Goal: Task Accomplishment & Management: Complete application form

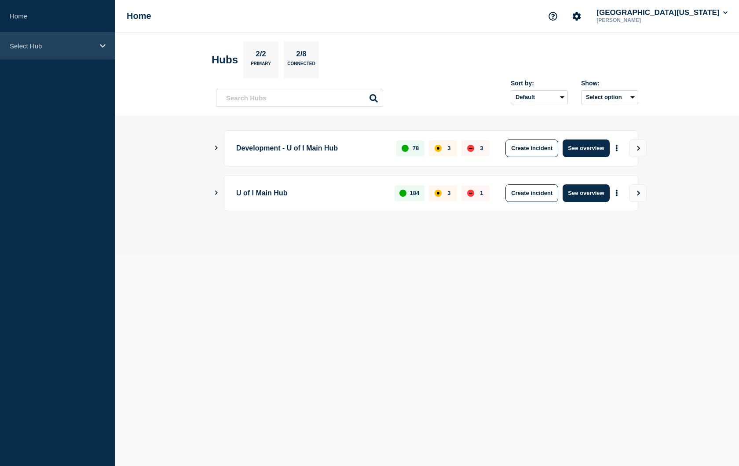
click at [72, 48] on p "Select Hub" at bounding box center [52, 45] width 84 height 7
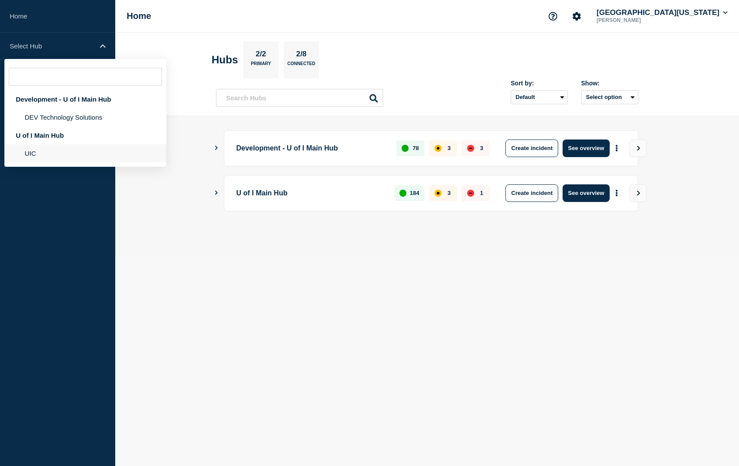
click at [63, 153] on li "UIC" at bounding box center [85, 153] width 162 height 18
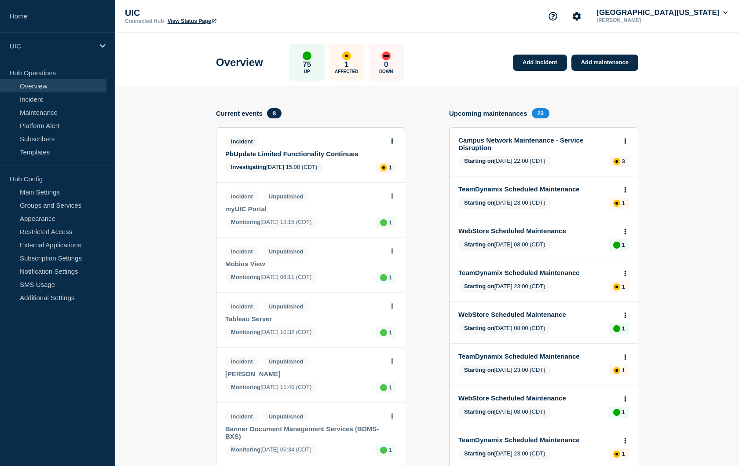
click at [572, 142] on link "Campus Network Maintenance - Service Disruption" at bounding box center [537, 143] width 159 height 15
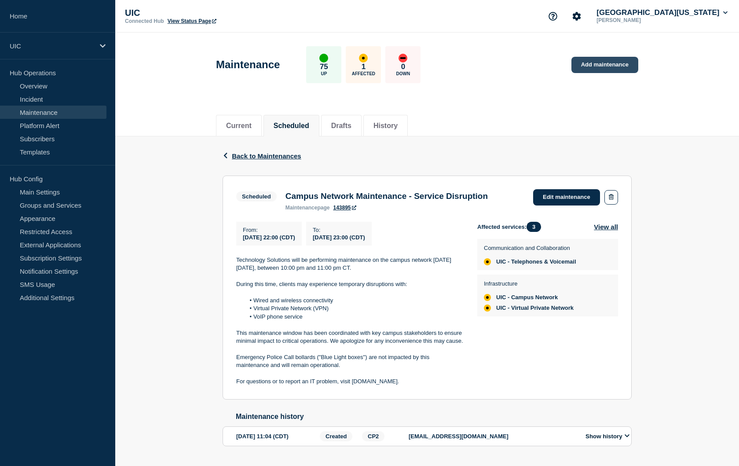
click at [593, 59] on link "Add maintenance" at bounding box center [604, 65] width 67 height 16
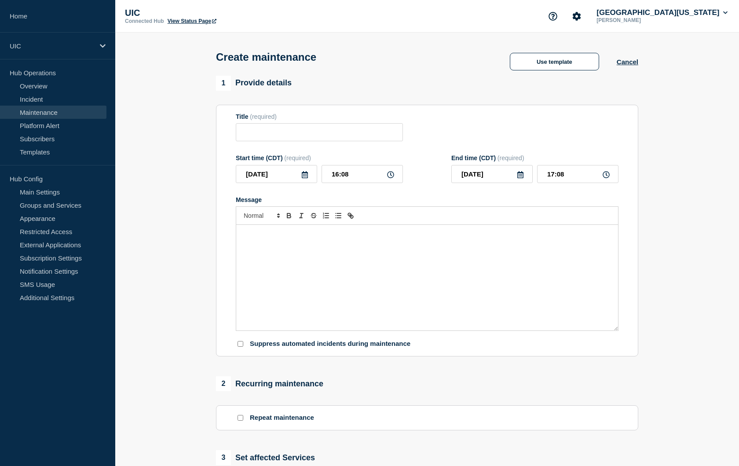
click at [344, 262] on div "Message" at bounding box center [427, 278] width 382 height 106
click at [572, 62] on button "Use template" at bounding box center [554, 62] width 89 height 18
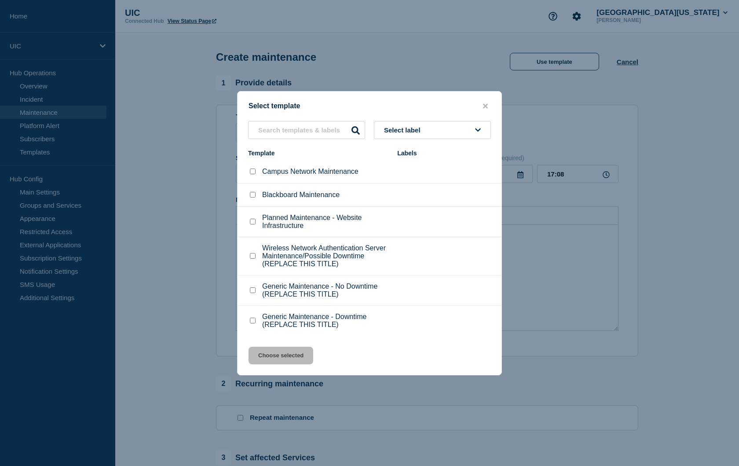
click at [250, 168] on div at bounding box center [252, 171] width 9 height 9
click at [255, 168] on input "Campus Network Maintenance checkbox" at bounding box center [253, 171] width 6 height 6
checkbox input "true"
click at [276, 363] on button "Choose selected" at bounding box center [280, 355] width 65 height 18
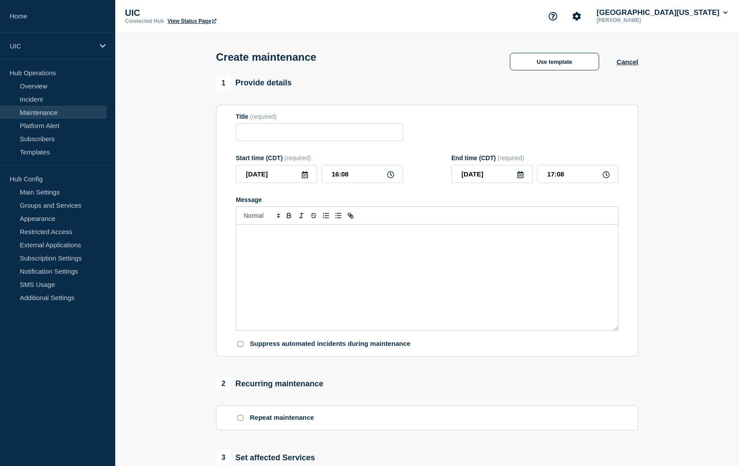
type input "Campus Network Maintenance"
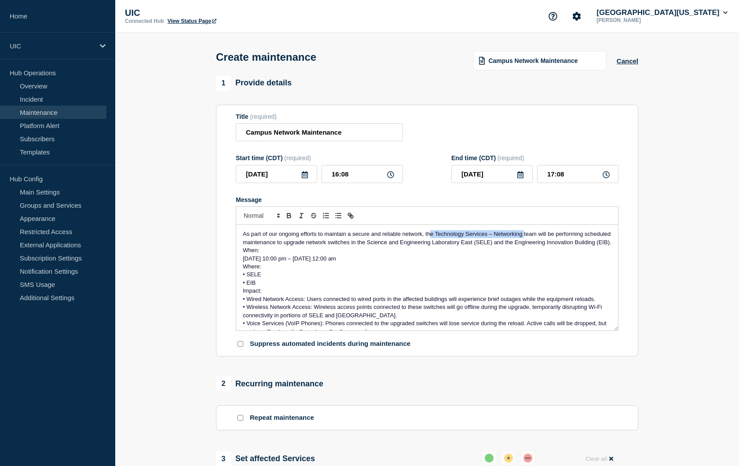
drag, startPoint x: 523, startPoint y: 244, endPoint x: 430, endPoint y: 245, distance: 93.2
click at [430, 245] on span "As part of our ongoing efforts to maintain a secure and reliable network, the T…" at bounding box center [427, 237] width 369 height 15
click at [494, 241] on span "As part of our ongoing efforts to maintain a secure and reliable network, Techn…" at bounding box center [426, 237] width 367 height 15
click at [262, 254] on p "When:" at bounding box center [427, 250] width 368 height 8
drag, startPoint x: 244, startPoint y: 267, endPoint x: 241, endPoint y: 263, distance: 5.7
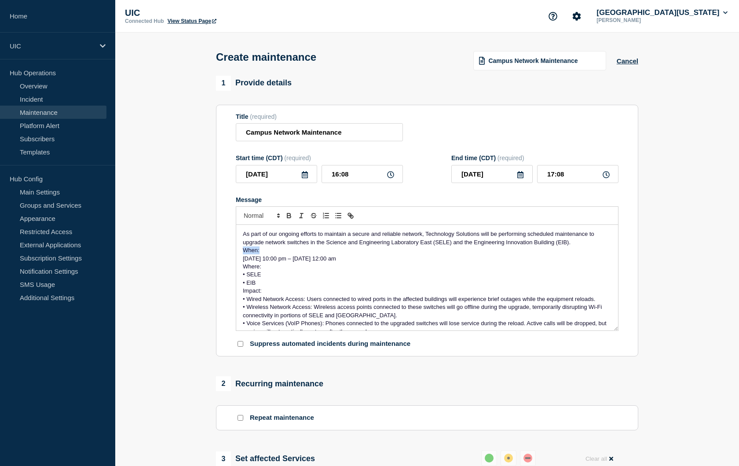
click at [241, 263] on div "As part of our ongoing efforts to maintain a secure and reliable network, Techn…" at bounding box center [427, 278] width 382 height 106
drag, startPoint x: 263, startPoint y: 300, endPoint x: 243, endPoint y: 275, distance: 32.0
click at [243, 275] on div "As part of our ongoing efforts to maintain a secure and reliable network, Techn…" at bounding box center [427, 278] width 382 height 106
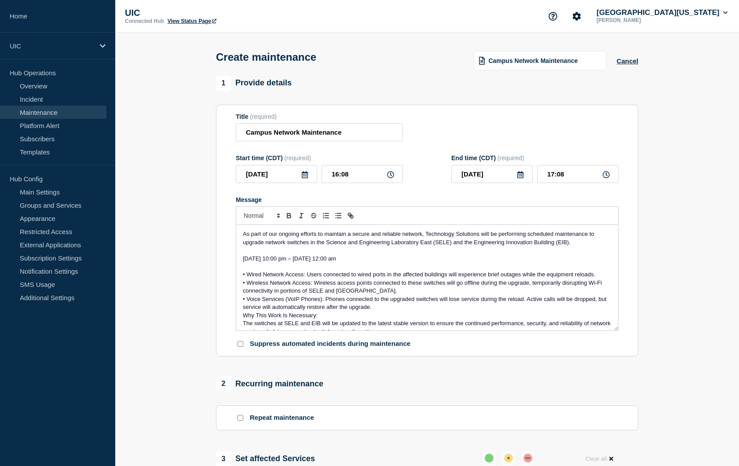
drag, startPoint x: 416, startPoint y: 267, endPoint x: 240, endPoint y: 267, distance: 176.8
click at [240, 267] on div "As part of our ongoing efforts to maintain a secure and reliable network, Techn…" at bounding box center [427, 278] width 382 height 106
copy span "[DATE] 10:00 pm – [DATE] 12:00 am"
click at [583, 246] on p "As part of our ongoing efforts to maintain a secure and reliable network, Techn…" at bounding box center [427, 238] width 368 height 16
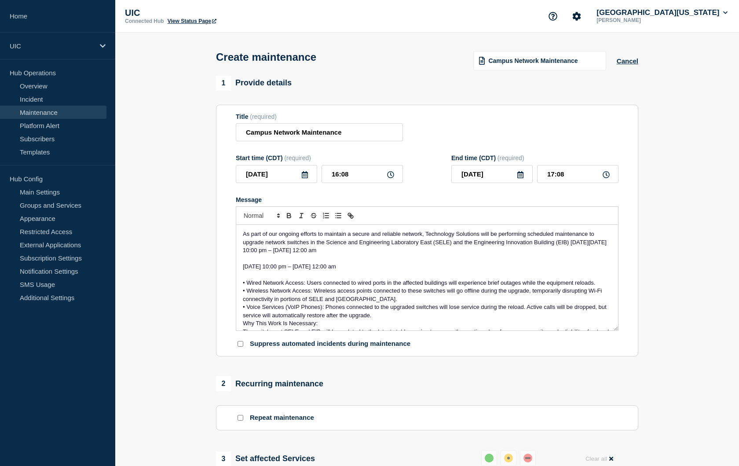
click at [296, 253] on span "As part of our ongoing efforts to maintain a secure and reliable network, Techn…" at bounding box center [425, 241] width 365 height 23
click at [320, 253] on span "As part of our ongoing efforts to maintain a secure and reliable network, Techn…" at bounding box center [425, 241] width 365 height 23
click at [376, 253] on span "As part of our ongoing efforts to maintain a secure and reliable network, Techn…" at bounding box center [425, 241] width 365 height 23
click at [405, 254] on p "As part of our ongoing efforts to maintain a secure and reliable network, Techn…" at bounding box center [427, 242] width 368 height 24
drag, startPoint x: 428, startPoint y: 280, endPoint x: 235, endPoint y: 275, distance: 193.1
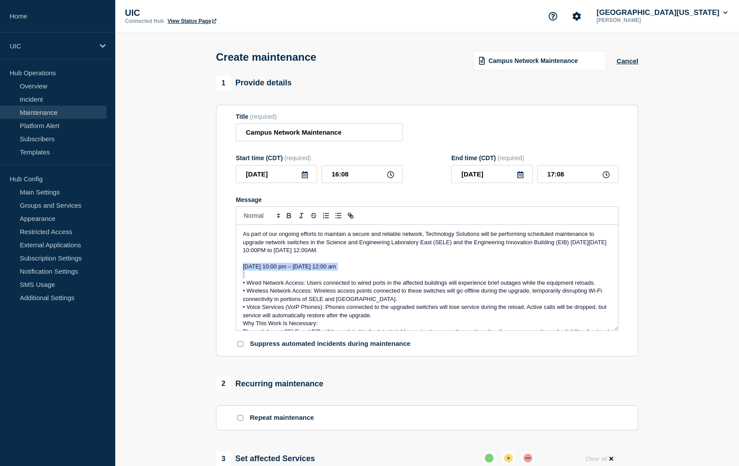
click at [235, 275] on section "Title (required) Campus Network Maintenance Start time (CDT) (required) [DATE] …" at bounding box center [427, 231] width 422 height 252
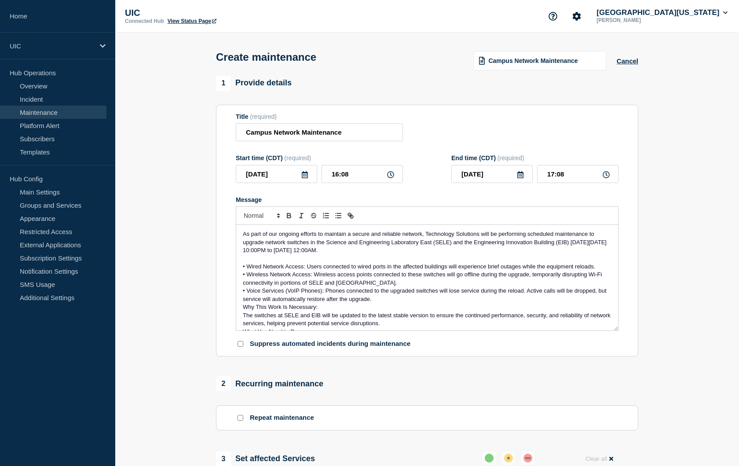
click at [247, 270] on span "• Wired Network Access: Users connected to wired ports in the affected building…" at bounding box center [419, 266] width 352 height 7
click at [245, 137] on input "Campus Network Maintenance" at bounding box center [319, 132] width 167 height 18
click at [389, 138] on input "SELE & EIB Campus Network Maintenance" at bounding box center [319, 132] width 167 height 18
type input "SELE & EIB Campus Network Maintenance - Brief Outages Expected"
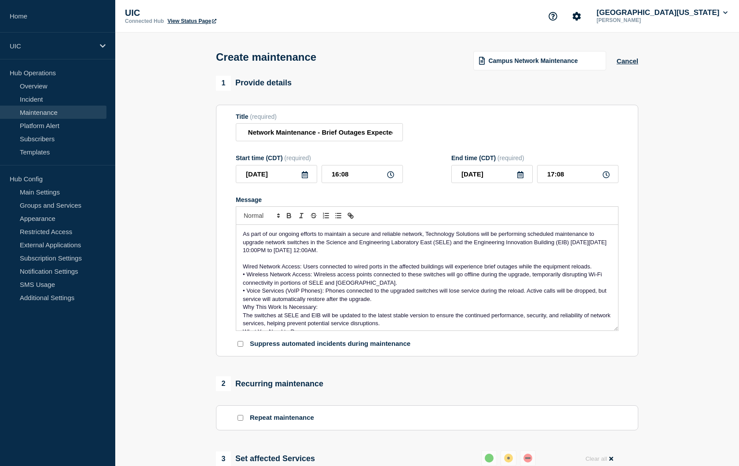
scroll to position [0, 0]
click at [246, 283] on span "• Wireless Network Access: Wireless access points connected to these switches w…" at bounding box center [423, 278] width 361 height 15
drag, startPoint x: 302, startPoint y: 275, endPoint x: 227, endPoint y: 277, distance: 74.8
click at [227, 277] on section "Title (required) SELE & EIB Campus Network Maintenance - Brief Outages Expected…" at bounding box center [427, 231] width 422 height 252
click at [286, 219] on icon "Toggle bold text" at bounding box center [289, 216] width 8 height 8
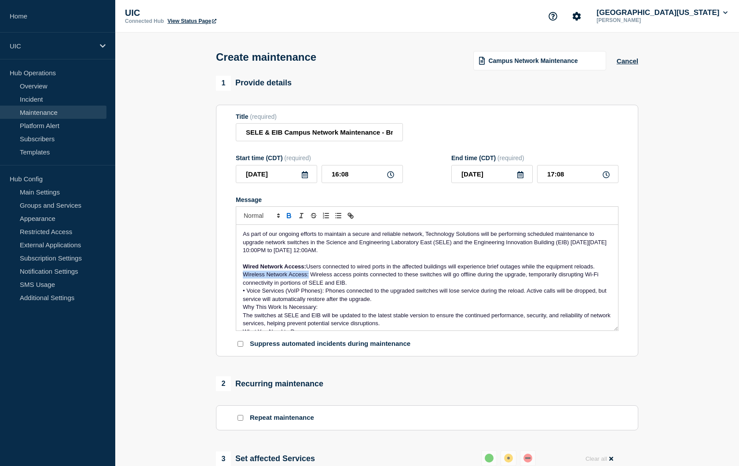
drag, startPoint x: 308, startPoint y: 286, endPoint x: 239, endPoint y: 283, distance: 68.6
click at [239, 283] on div "As part of our ongoing efforts to maintain a secure and reliable network, Techn…" at bounding box center [427, 278] width 382 height 106
click at [284, 221] on button "Toggle bold text" at bounding box center [289, 215] width 12 height 11
drag, startPoint x: 322, startPoint y: 301, endPoint x: 247, endPoint y: 299, distance: 75.7
click at [247, 299] on span "• Voice Services (VoIP Phones): Phones connected to the upgraded switches will …" at bounding box center [425, 294] width 365 height 15
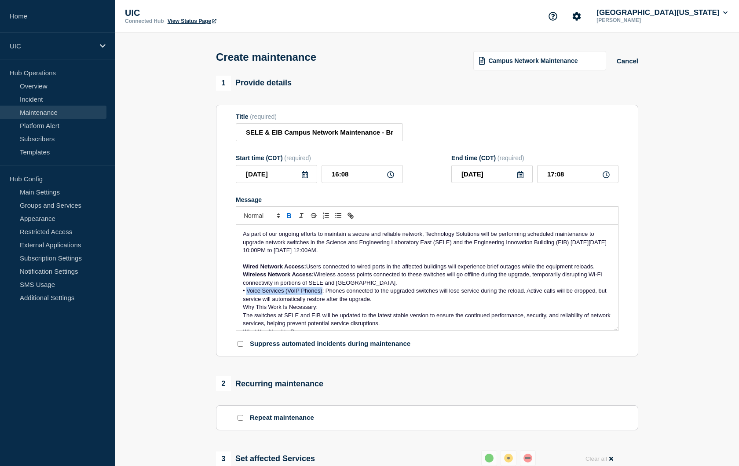
click at [286, 219] on icon "Toggle bold text" at bounding box center [289, 216] width 8 height 8
click at [246, 294] on strong "Voice Services (VoIP Phones)" at bounding box center [285, 290] width 80 height 7
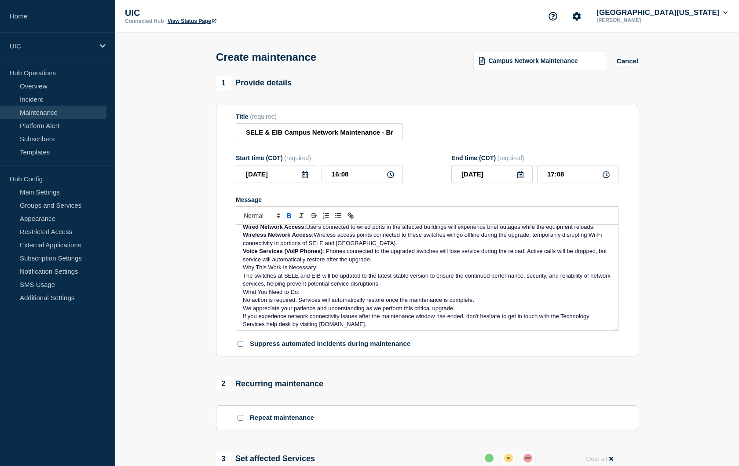
scroll to position [44, 0]
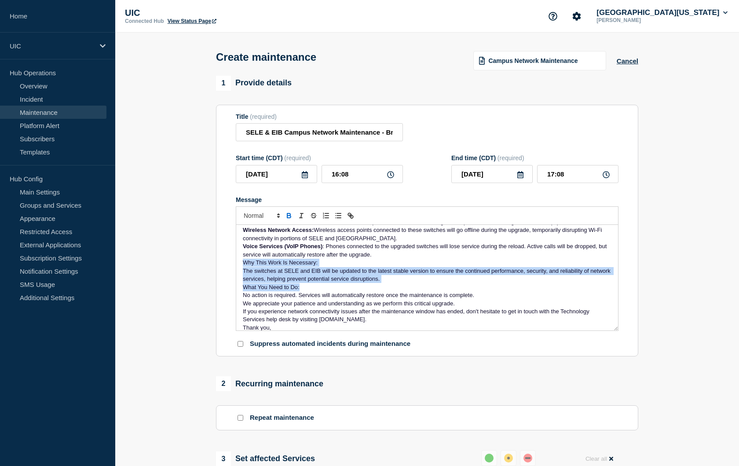
drag, startPoint x: 384, startPoint y: 267, endPoint x: 385, endPoint y: 293, distance: 26.4
click at [385, 293] on div "As part of our ongoing efforts to maintain a secure and reliable network, Techn…" at bounding box center [427, 278] width 382 height 106
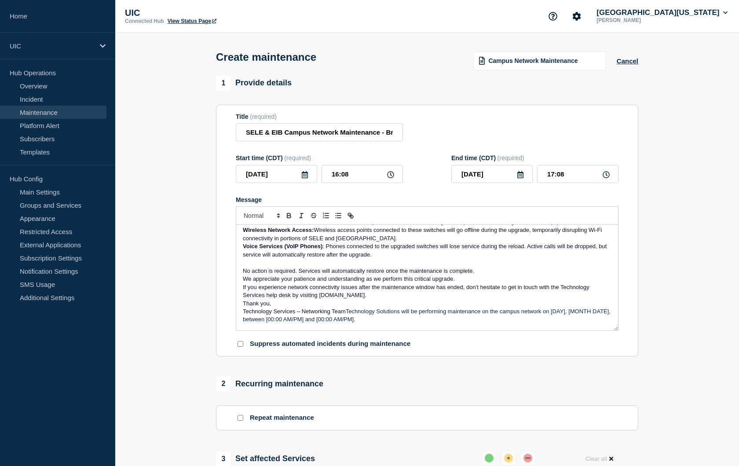
click at [243, 282] on span "We appreciate your patience and understanding as we perform this critical upgra…" at bounding box center [349, 278] width 212 height 7
click at [336, 283] on p "No action is required. Services will automatically restore once the maintenance…" at bounding box center [427, 275] width 368 height 16
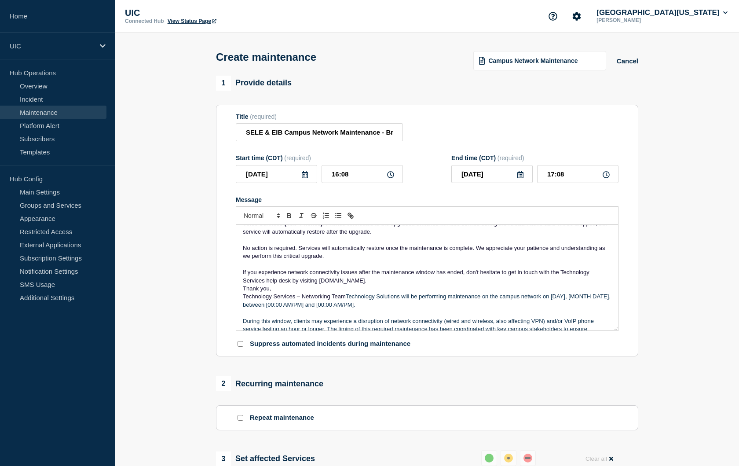
scroll to position [74, 0]
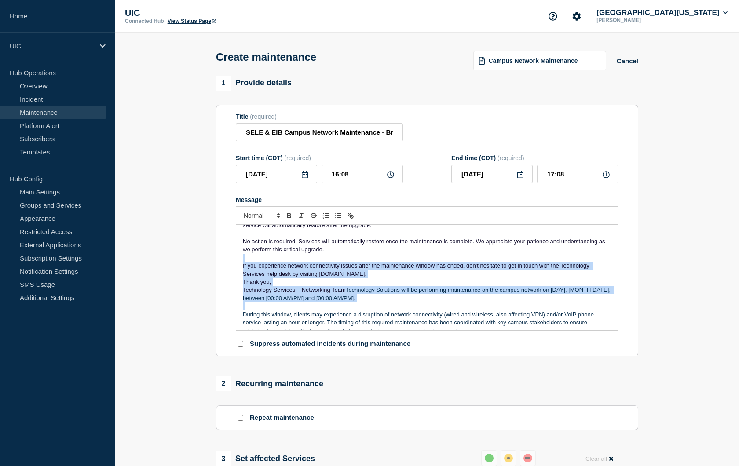
drag, startPoint x: 338, startPoint y: 266, endPoint x: 357, endPoint y: 311, distance: 49.5
click at [357, 311] on div "As part of our ongoing efforts to maintain a secure and reliable network, Techn…" at bounding box center [427, 278] width 382 height 106
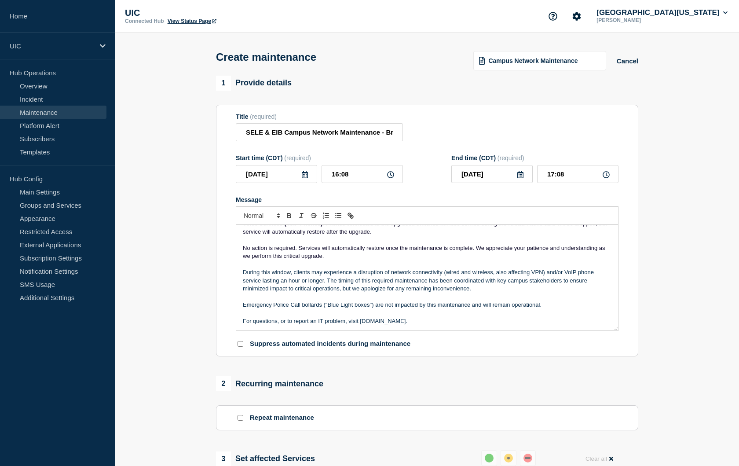
scroll to position [67, 0]
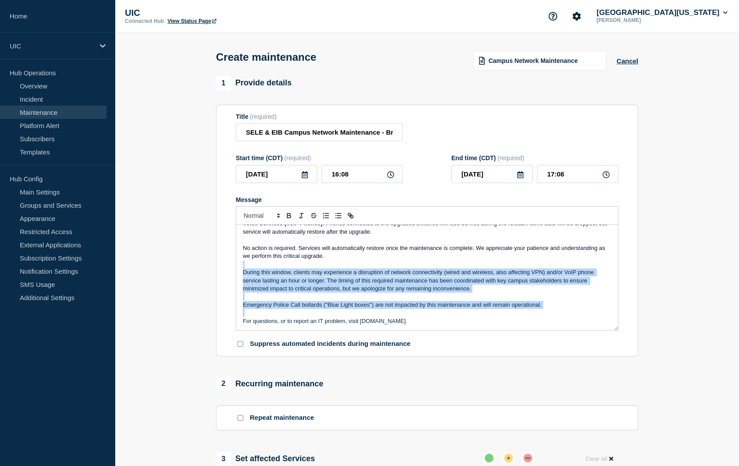
drag, startPoint x: 335, startPoint y: 270, endPoint x: 542, endPoint y: 321, distance: 213.6
click at [542, 321] on div "As part of our ongoing efforts to maintain a secure and reliable network, Techn…" at bounding box center [427, 278] width 382 height 106
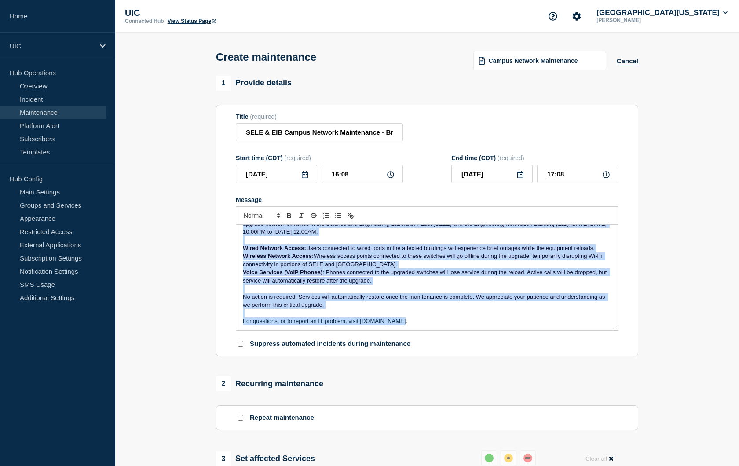
scroll to position [0, 0]
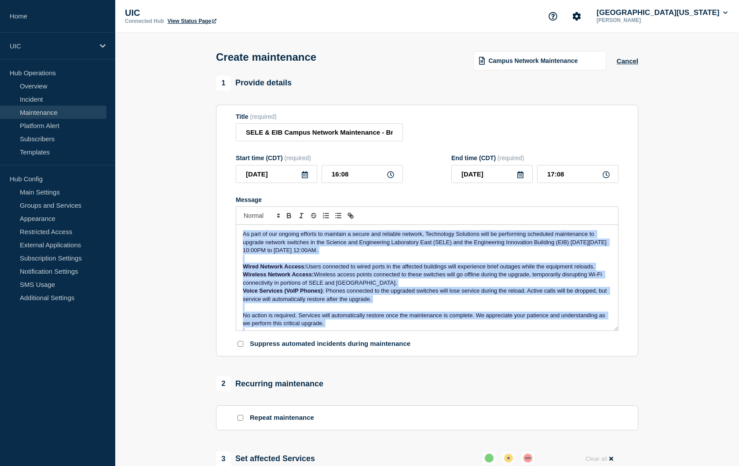
drag, startPoint x: 420, startPoint y: 334, endPoint x: 222, endPoint y: 214, distance: 231.8
click at [222, 214] on section "Title (required) SELE & EIB Campus Network Maintenance - Brief Outages Expected…" at bounding box center [427, 231] width 422 height 252
copy div "As part of our ongoing efforts to maintain a secure and reliable network, Techn…"
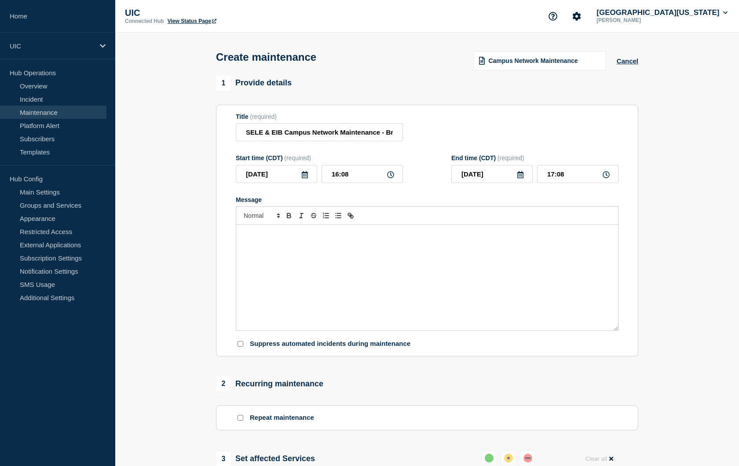
click at [274, 257] on div "Message" at bounding box center [427, 278] width 382 height 106
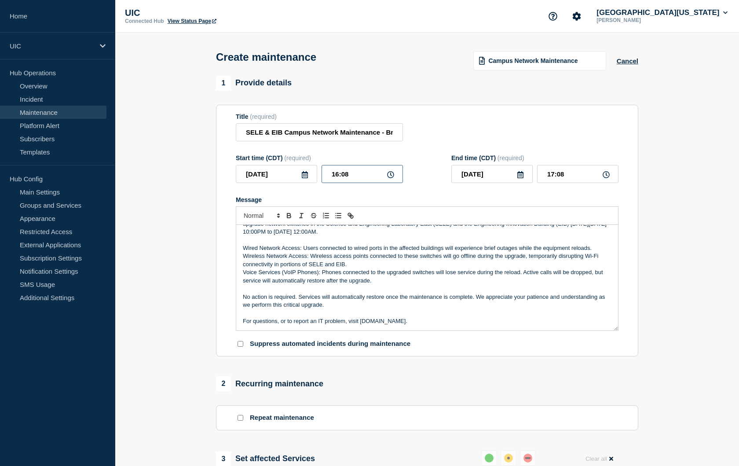
drag, startPoint x: 354, startPoint y: 178, endPoint x: 304, endPoint y: 174, distance: 49.8
click at [304, 174] on div "[DATE] 16:08" at bounding box center [319, 174] width 167 height 18
type input "22:00"
drag, startPoint x: 568, startPoint y: 179, endPoint x: 544, endPoint y: 179, distance: 23.8
click at [544, 179] on input "23:00" at bounding box center [577, 174] width 81 height 18
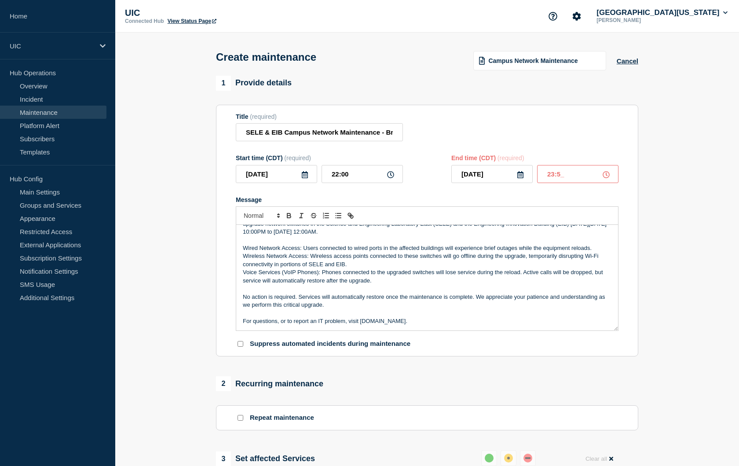
type input "23:59"
click at [477, 122] on div "Title (required) SELE & EIB Campus Network Maintenance - Brief Outages Expected" at bounding box center [427, 127] width 383 height 29
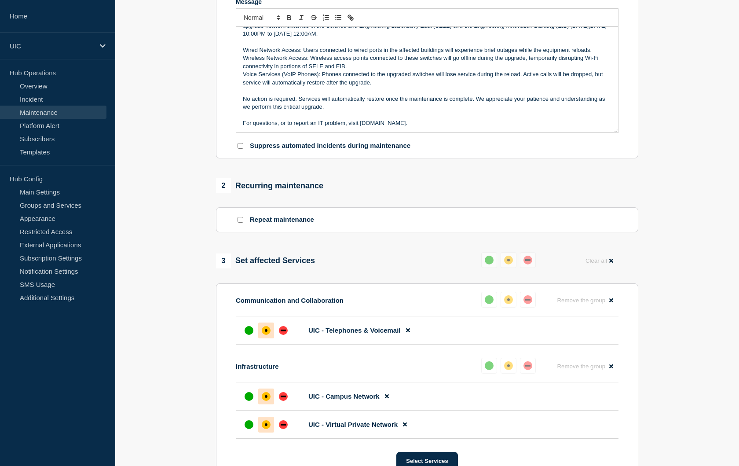
scroll to position [461, 0]
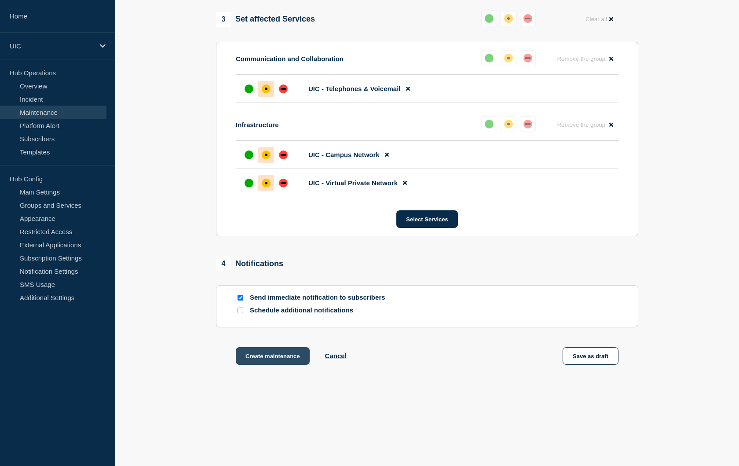
click at [279, 355] on button "Create maintenance" at bounding box center [273, 356] width 74 height 18
